Goal: Check status: Check status

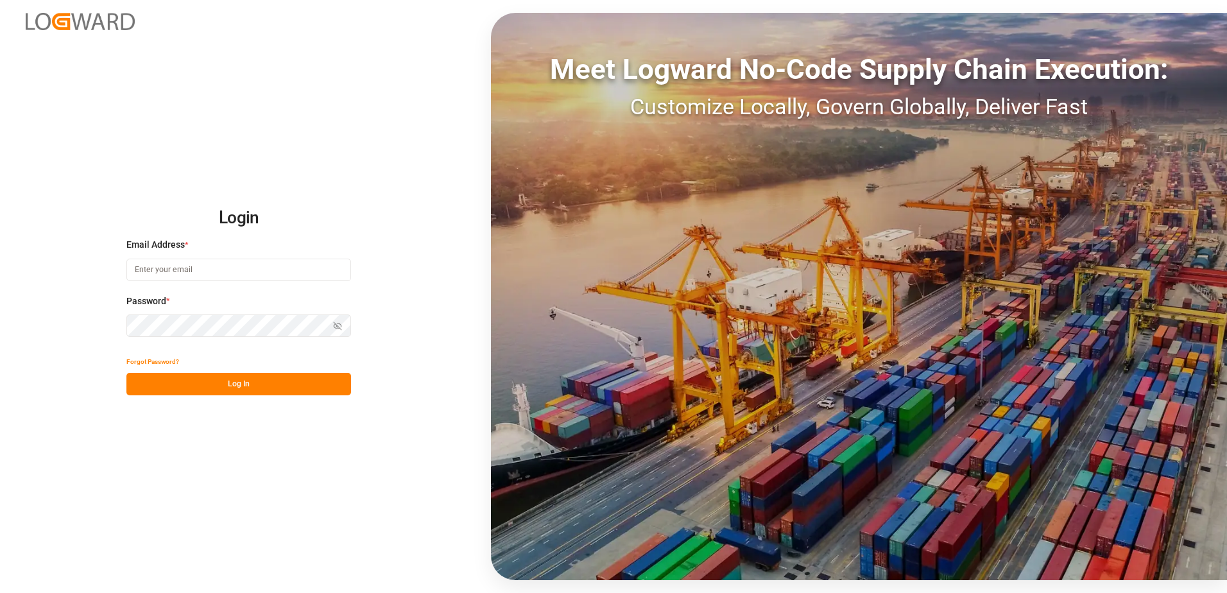
type input "[EMAIL_ADDRESS][PERSON_NAME][DOMAIN_NAME]"
click at [220, 375] on button "Log In" at bounding box center [238, 384] width 225 height 22
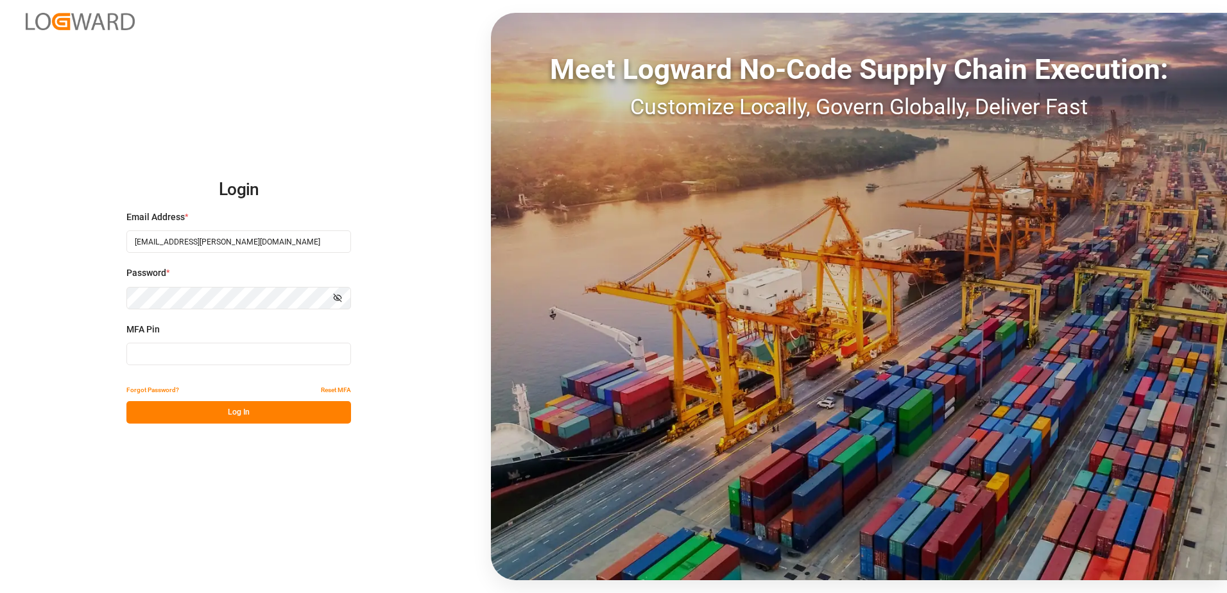
click at [210, 361] on input at bounding box center [238, 354] width 225 height 22
type input "206903"
click at [224, 418] on button "Log In" at bounding box center [238, 412] width 225 height 22
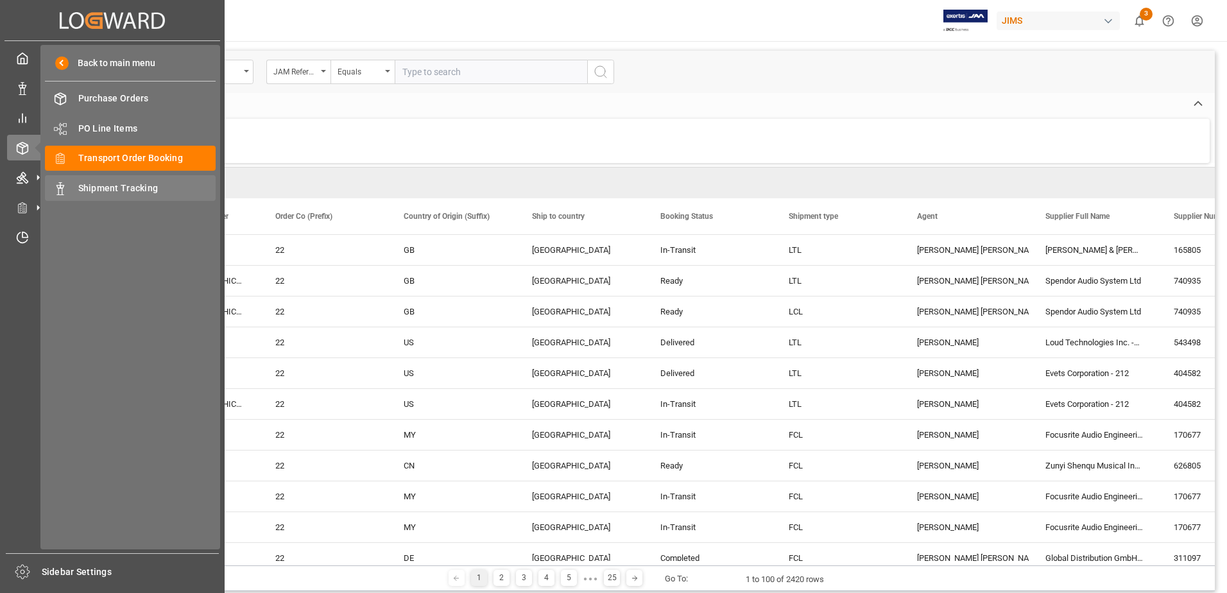
click at [137, 188] on span "Shipment Tracking" at bounding box center [147, 188] width 138 height 13
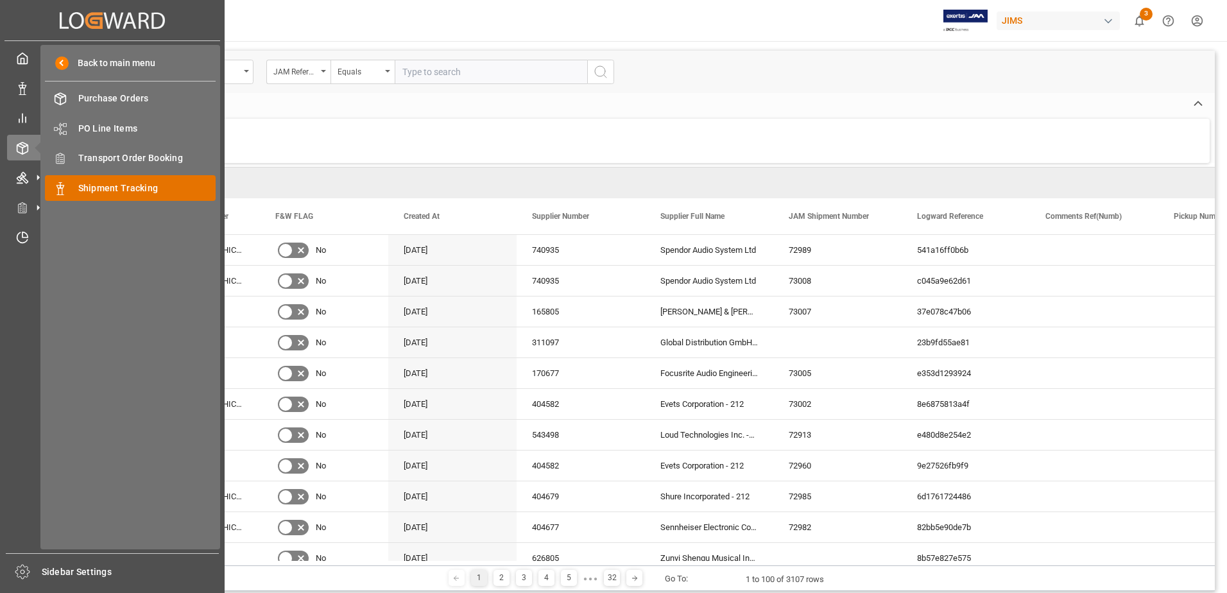
click at [112, 182] on span "Shipment Tracking" at bounding box center [147, 188] width 138 height 13
click at [114, 185] on span "Shipment Tracking" at bounding box center [147, 188] width 138 height 13
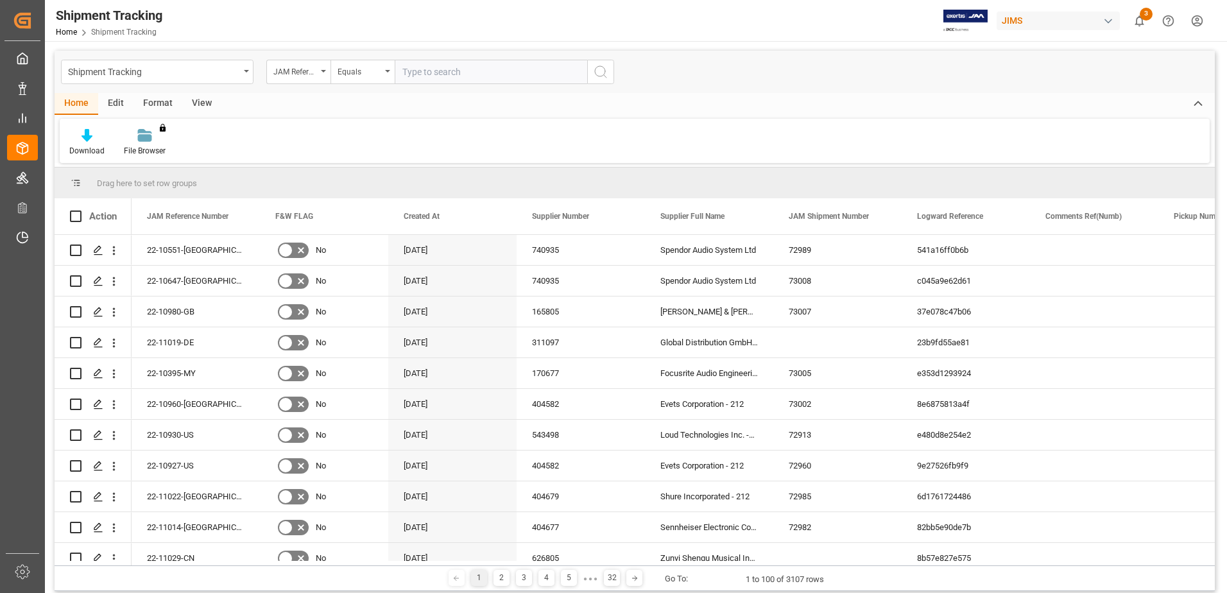
click at [421, 136] on div "Download File Browser You don't have permission for this feature. Contact admin." at bounding box center [635, 141] width 1150 height 44
click at [199, 104] on div "View" at bounding box center [201, 104] width 39 height 22
click at [80, 143] on div "Default" at bounding box center [82, 142] width 44 height 28
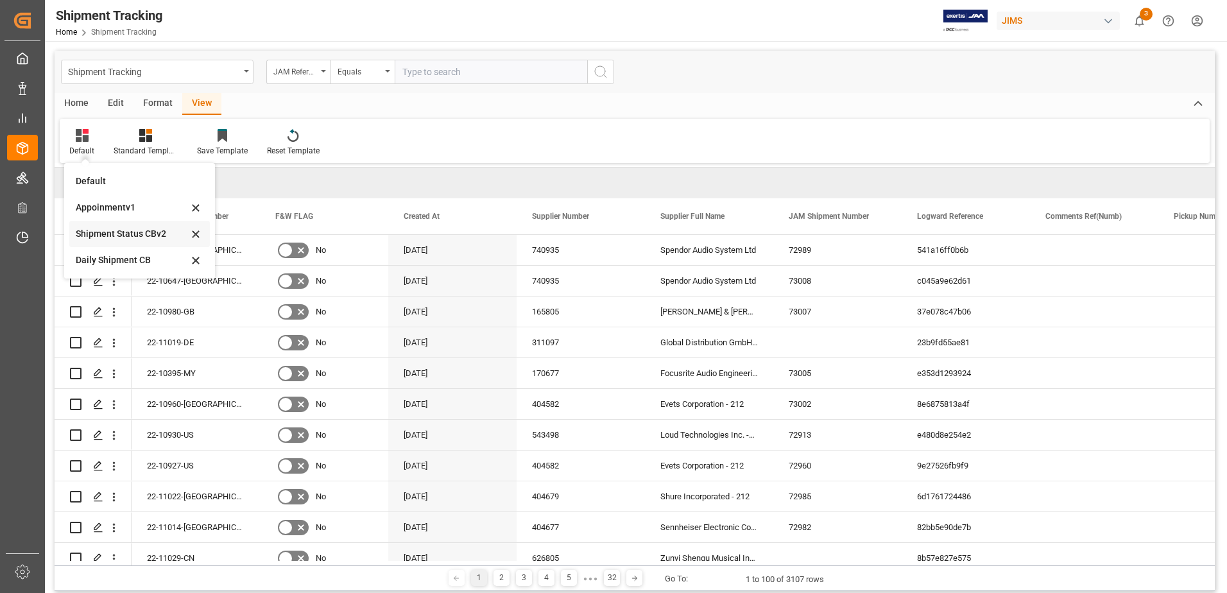
click at [134, 230] on div "Shipment Status CBv2" at bounding box center [132, 233] width 112 height 13
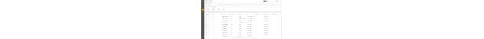
scroll to position [0, 260]
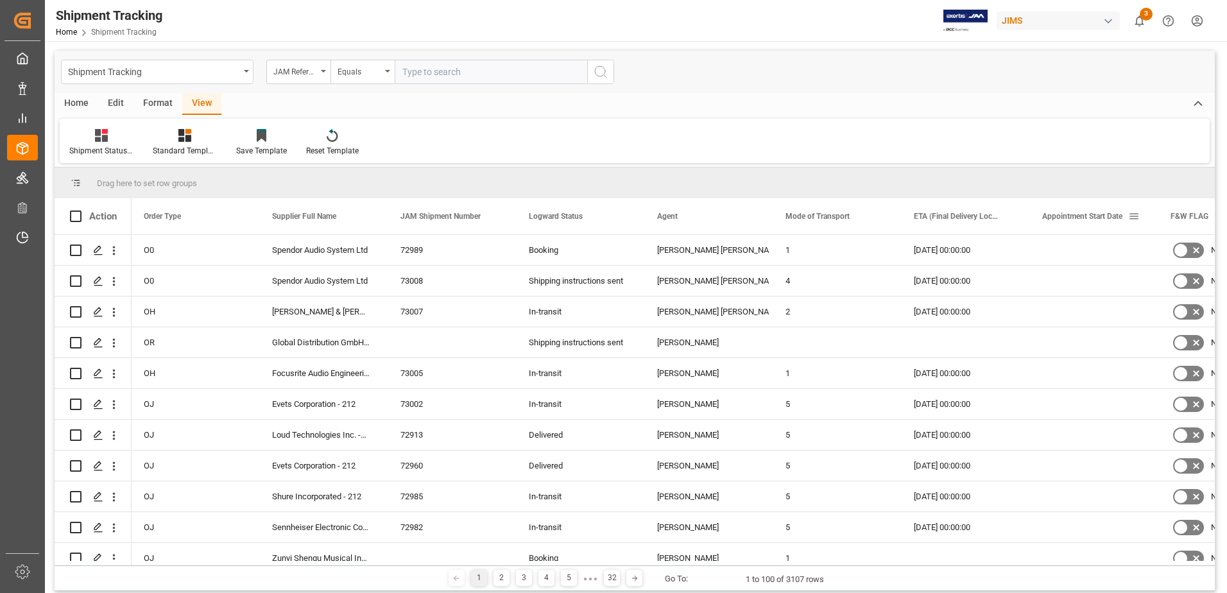
click at [1110, 217] on span "Appointment Start Date" at bounding box center [1082, 216] width 80 height 9
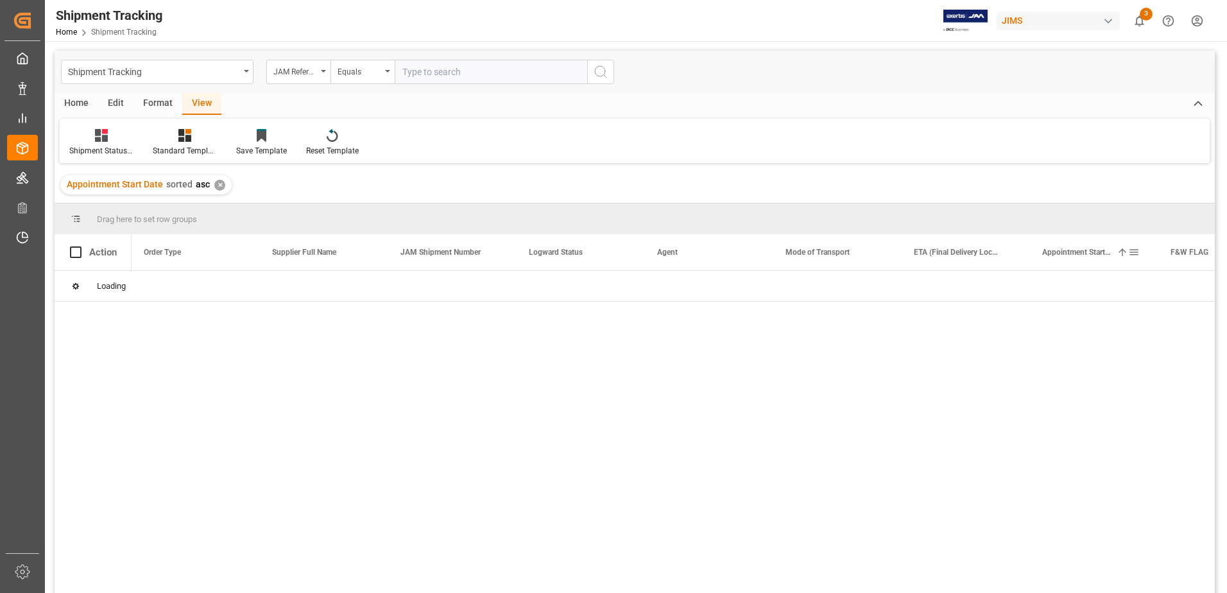
click at [1122, 253] on span at bounding box center [1122, 252] width 12 height 12
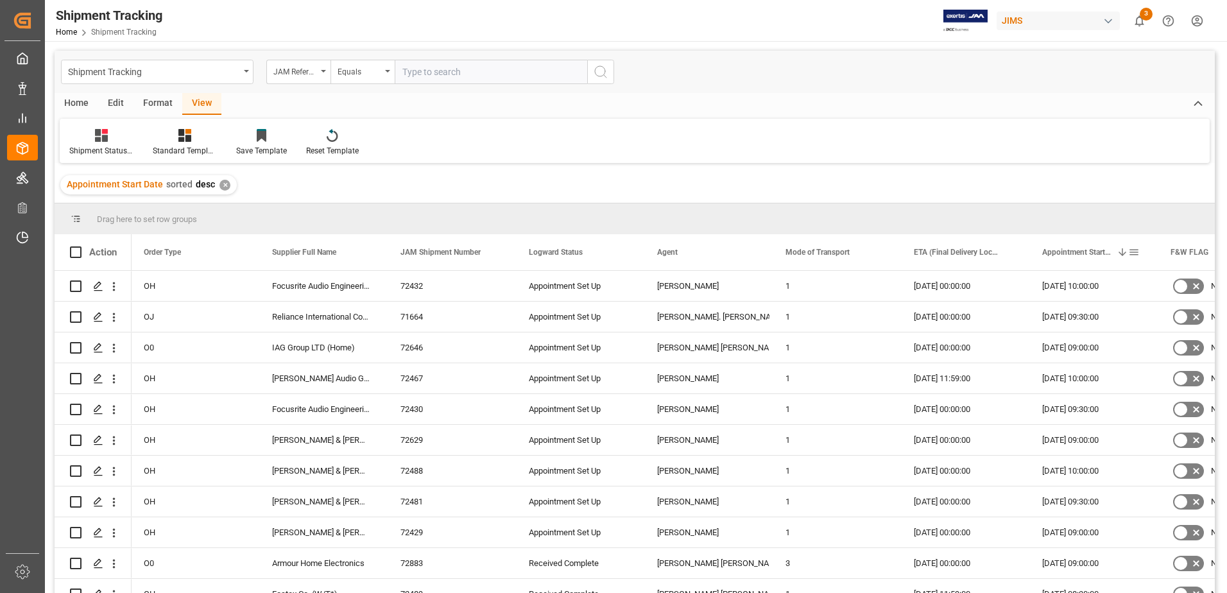
click at [1123, 255] on span at bounding box center [1122, 252] width 12 height 12
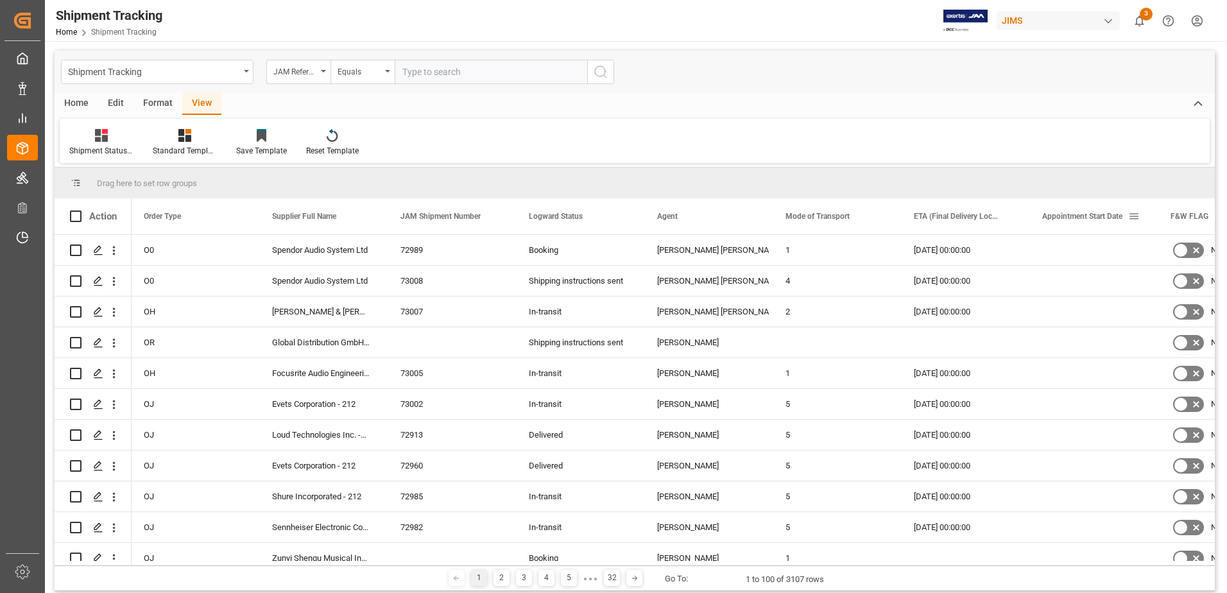
click at [1135, 216] on span at bounding box center [1134, 216] width 12 height 12
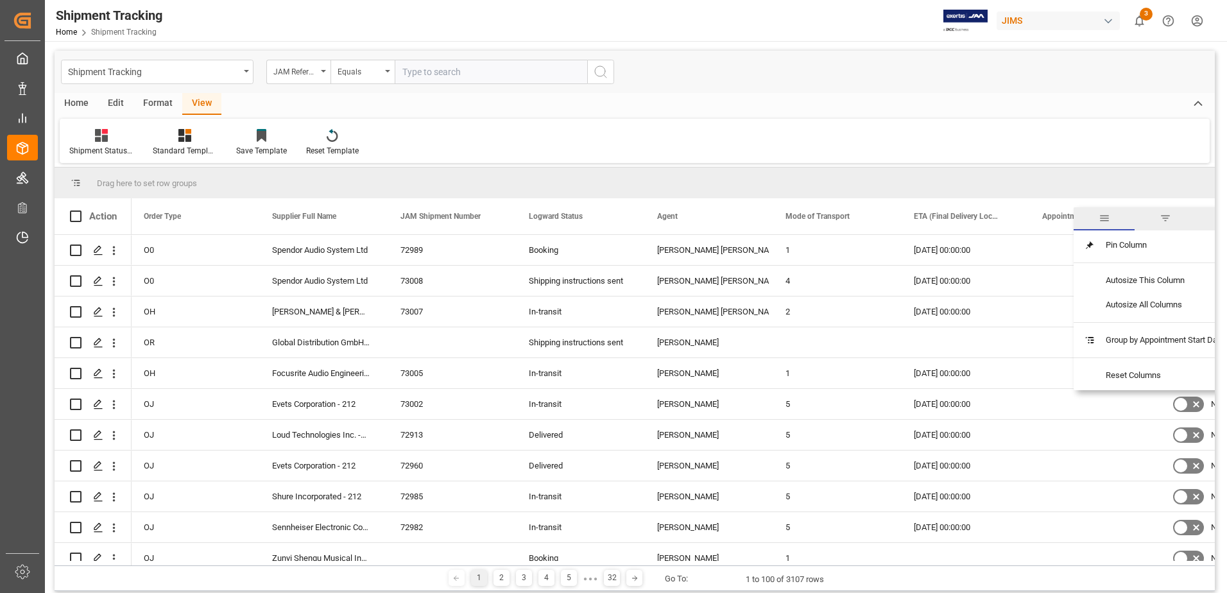
click at [1165, 218] on span "filter" at bounding box center [1165, 218] width 12 height 12
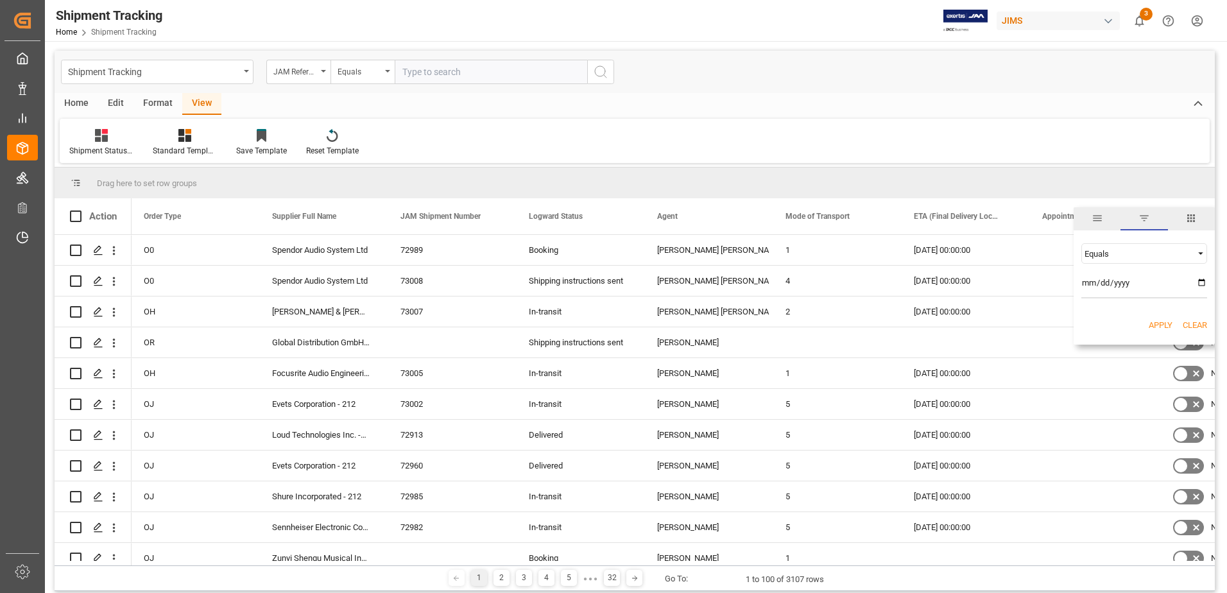
click at [1202, 253] on span "Filtering operator" at bounding box center [1201, 254] width 12 height 12
click at [1114, 340] on div "In range" at bounding box center [1144, 335] width 126 height 21
click at [1199, 280] on input "date" at bounding box center [1144, 286] width 126 height 26
type input "[DATE]"
click at [1196, 316] on input "date" at bounding box center [1144, 320] width 126 height 26
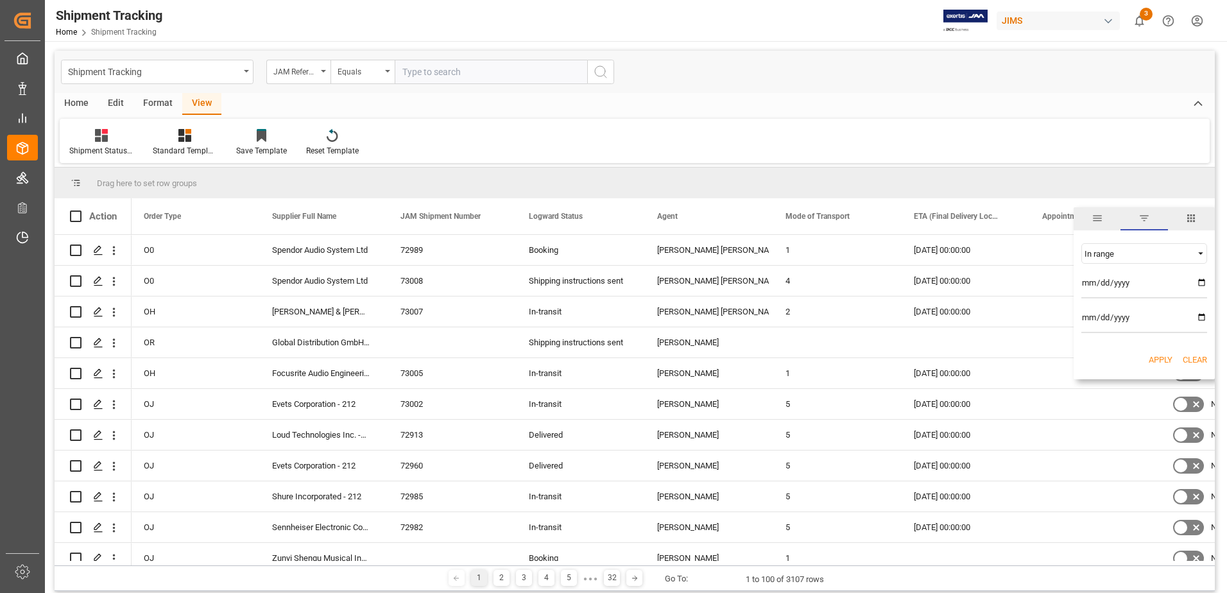
type input "[DATE]"
click at [1155, 355] on button "Apply" at bounding box center [1160, 359] width 24 height 13
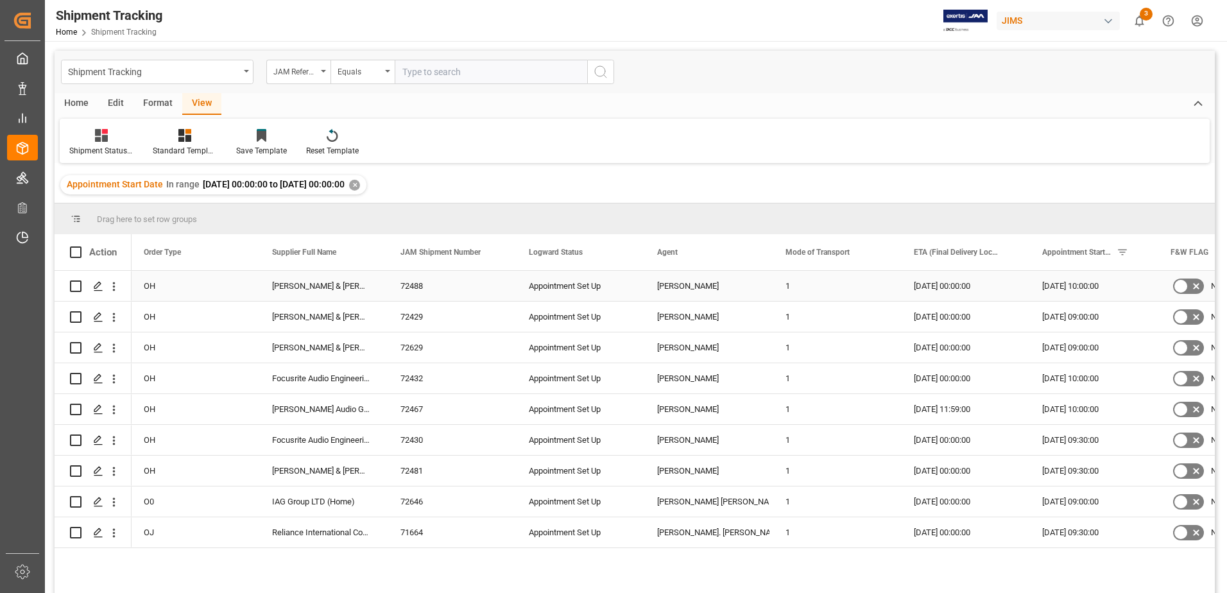
click at [420, 287] on div "72488" at bounding box center [449, 286] width 128 height 30
click at [511, 296] on div "72488" at bounding box center [449, 286] width 128 height 30
